Goal: Obtain resource: Download file/media

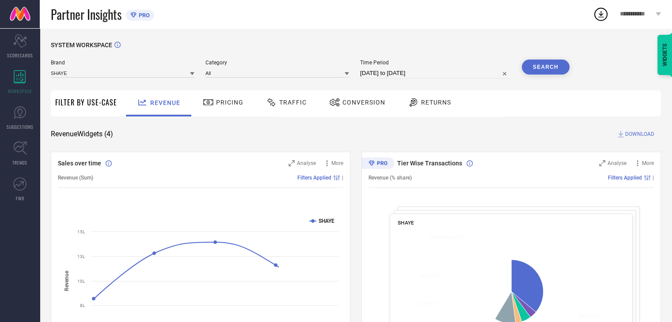
click at [352, 102] on span "Conversion" at bounding box center [363, 102] width 43 height 7
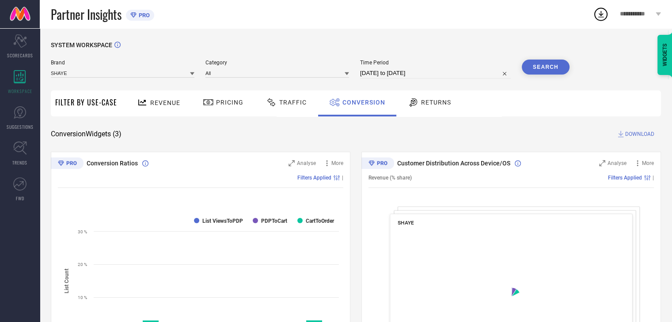
select select "6"
select select "2025"
select select "7"
select select "2025"
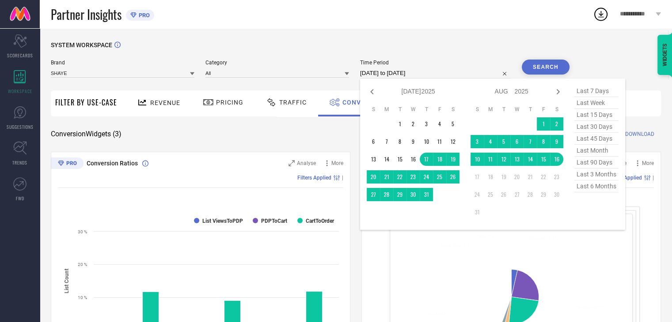
click at [447, 75] on input "17-07-2025 to 16-08-2025" at bounding box center [435, 73] width 151 height 11
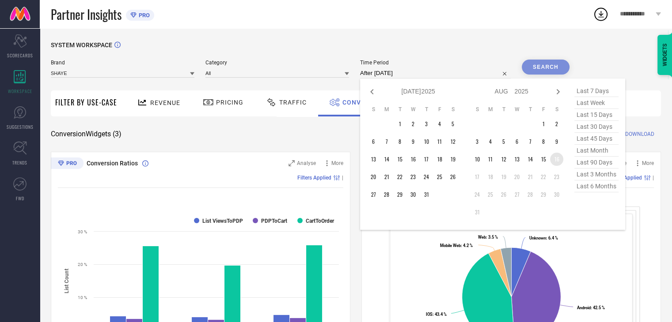
click at [557, 161] on td "16" at bounding box center [556, 159] width 13 height 13
type input "16-08-2025 to 16-08-2025"
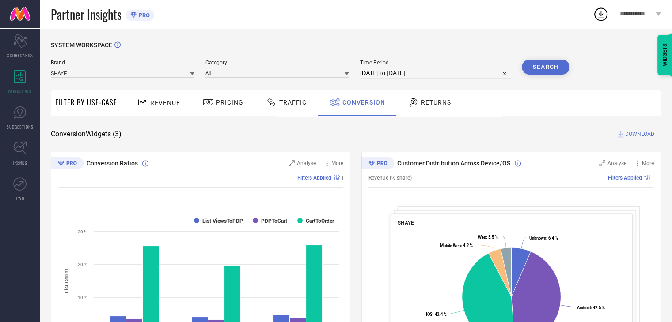
click at [545, 65] on button "Search" at bounding box center [546, 67] width 48 height 15
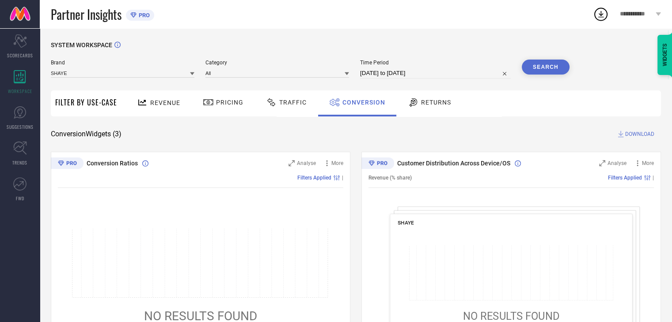
click at [545, 65] on button "Search" at bounding box center [546, 67] width 48 height 15
select select "7"
select select "2025"
select select "8"
select select "2025"
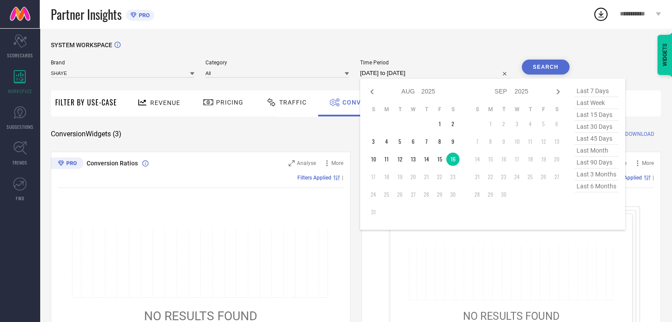
click at [459, 75] on input "16-08-2025 to 16-08-2025" at bounding box center [435, 73] width 151 height 11
click at [437, 164] on td "15" at bounding box center [439, 159] width 13 height 13
type input "[DATE] to [DATE]"
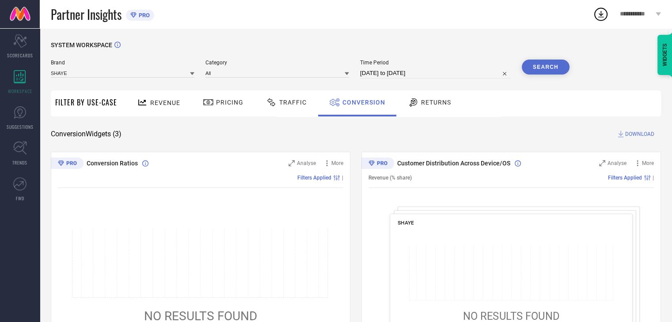
click at [546, 69] on button "Search" at bounding box center [546, 67] width 48 height 15
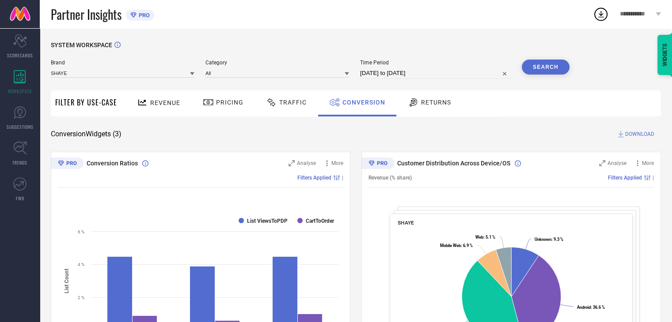
click at [645, 137] on span "DOWNLOAD" at bounding box center [639, 134] width 29 height 9
click at [598, 15] on icon at bounding box center [601, 14] width 16 height 16
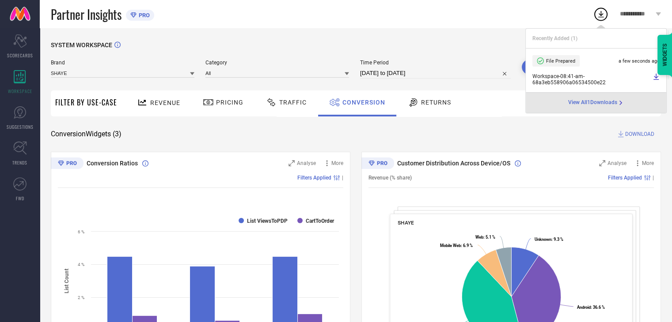
select select "7"
select select "2025"
select select "8"
select select "2025"
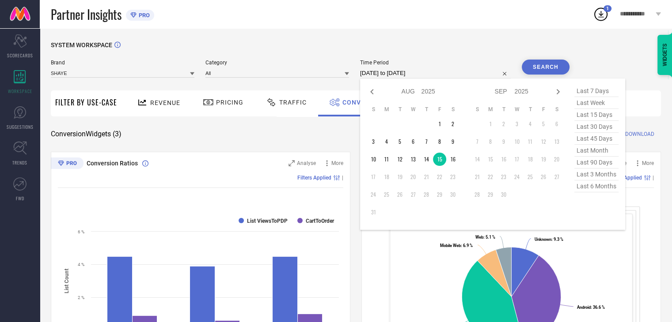
click at [453, 76] on input "[DATE] to [DATE]" at bounding box center [435, 73] width 151 height 11
click at [455, 160] on td "16" at bounding box center [452, 159] width 13 height 13
type input "16-08-2025 to 16-08-2025"
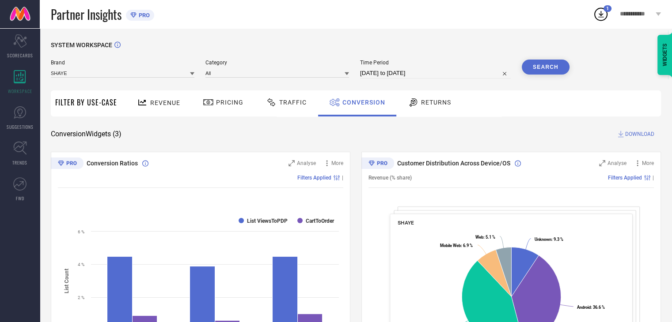
click at [558, 64] on button "Search" at bounding box center [546, 67] width 48 height 15
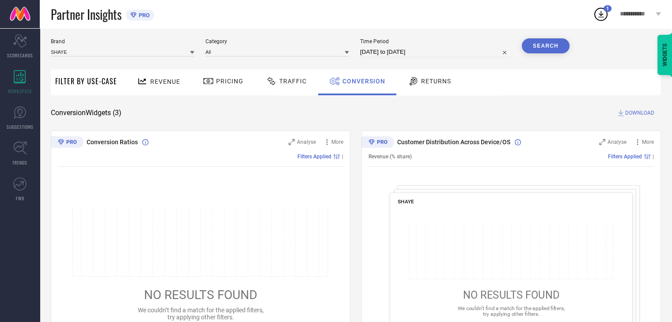
scroll to position [21, 0]
click at [630, 111] on span "DOWNLOAD" at bounding box center [639, 113] width 29 height 9
